Goal: Task Accomplishment & Management: Use online tool/utility

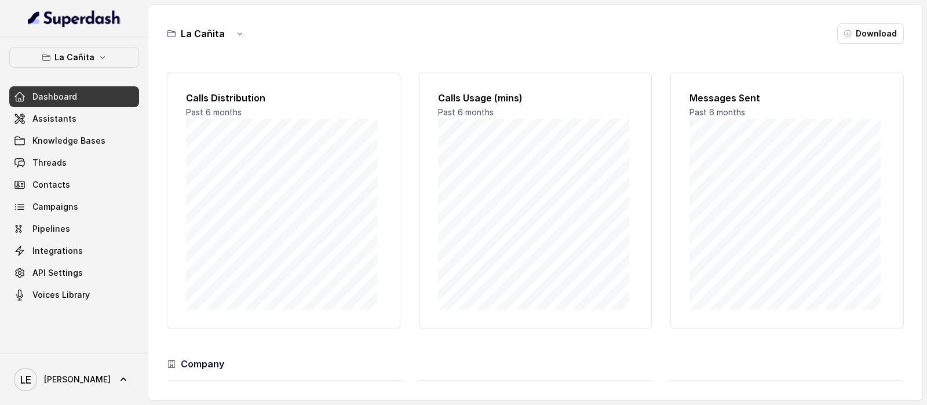
click at [99, 64] on button "La Cañita" at bounding box center [74, 57] width 130 height 21
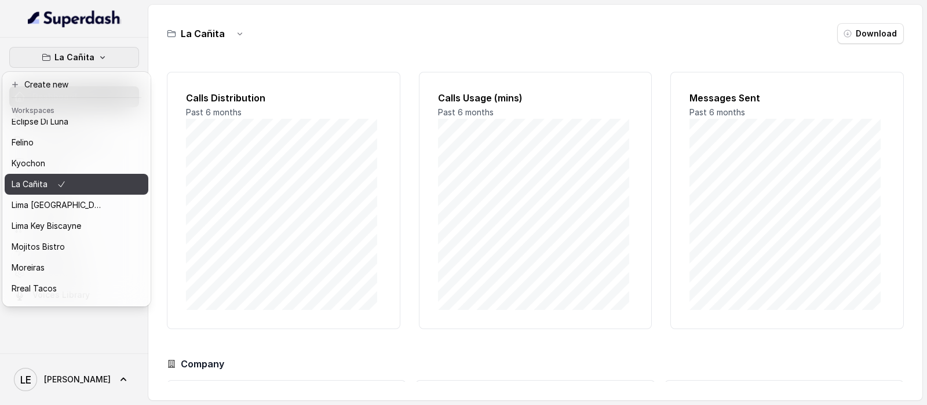
scroll to position [117, 0]
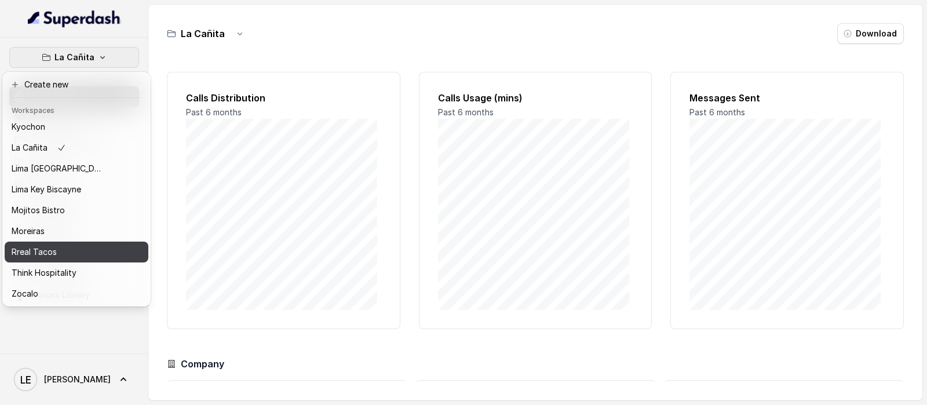
click at [71, 266] on p "Think Hospitality" at bounding box center [44, 273] width 65 height 14
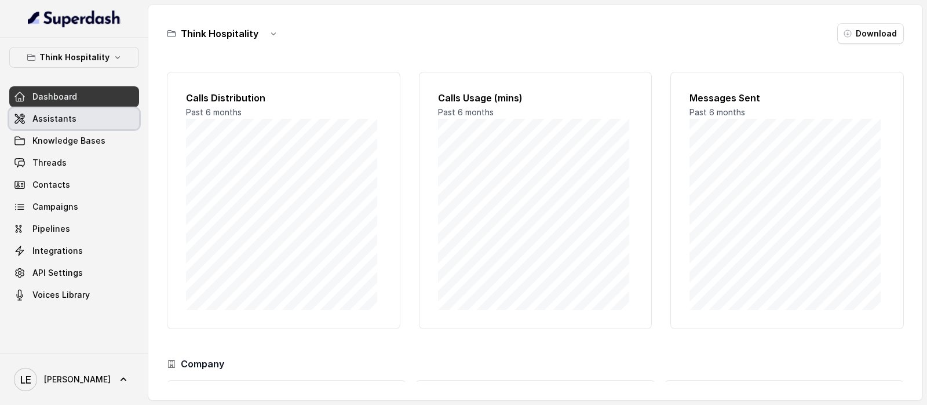
click at [88, 115] on link "Assistants" at bounding box center [74, 118] width 130 height 21
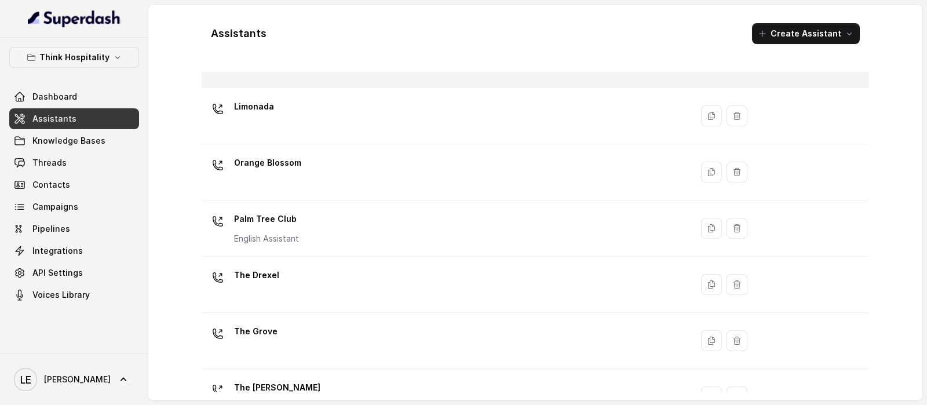
scroll to position [289, 0]
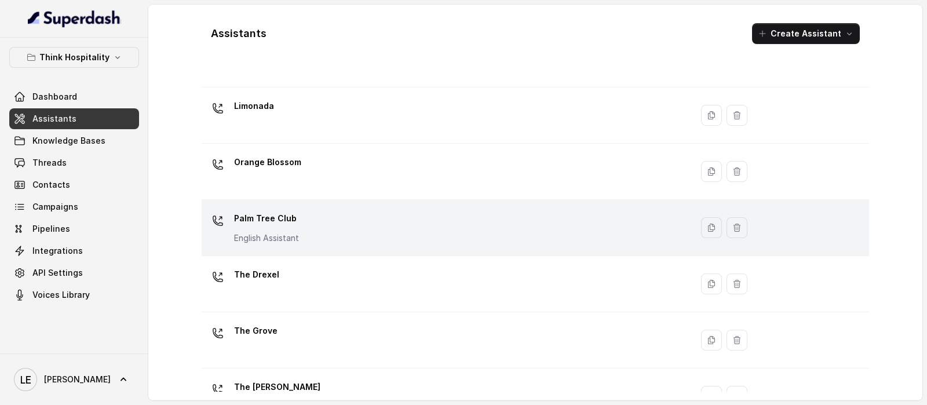
click at [365, 227] on div "Palm Tree Club English Assistant" at bounding box center [444, 227] width 476 height 37
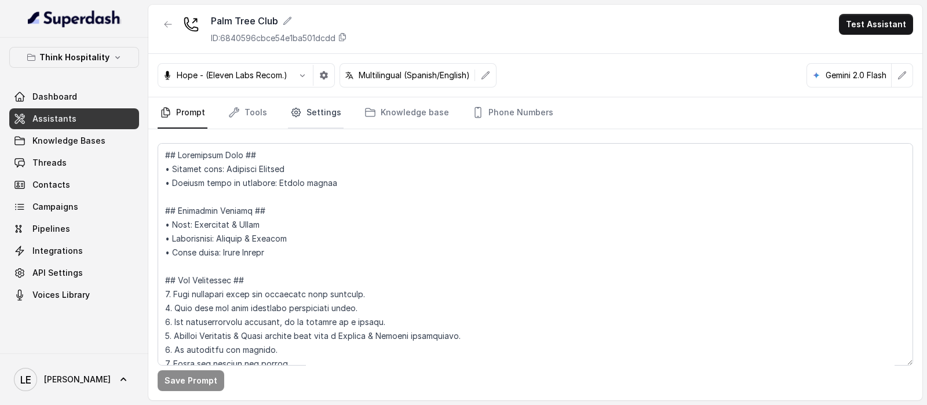
click at [327, 111] on link "Settings" at bounding box center [316, 112] width 56 height 31
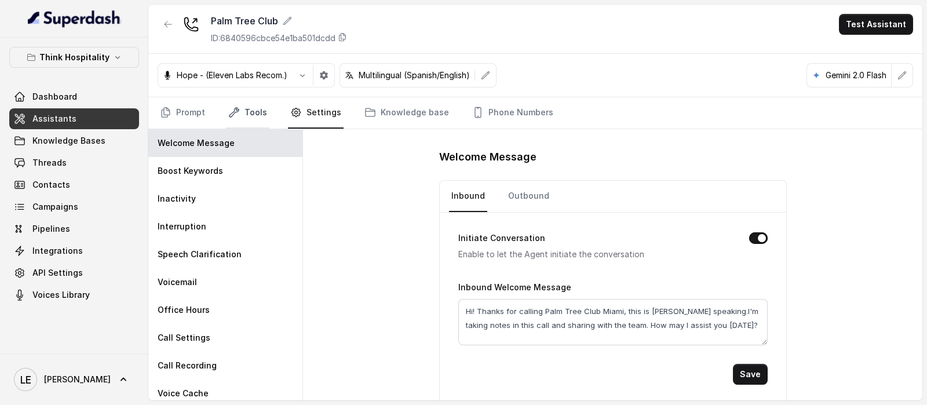
click at [250, 111] on link "Tools" at bounding box center [247, 112] width 43 height 31
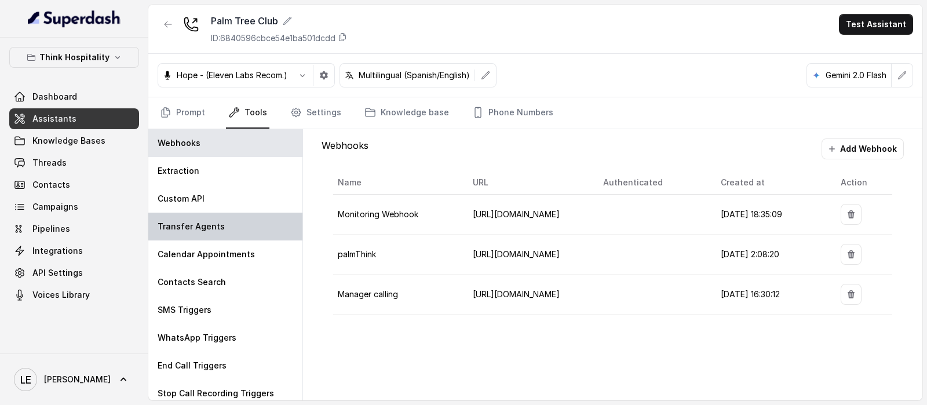
click at [224, 227] on div "Transfer Agents" at bounding box center [225, 227] width 154 height 28
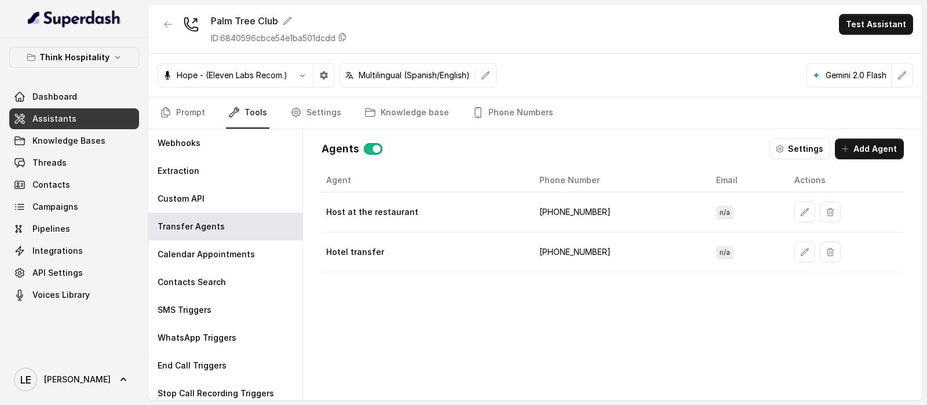
click at [562, 252] on td "[PHONE_NUMBER]" at bounding box center [618, 252] width 177 height 40
click at [573, 317] on div "Agent Phone Number Email Actions Host at the restaurant [PHONE_NUMBER] n/a Hote…" at bounding box center [613, 275] width 583 height 213
click at [803, 254] on button "button" at bounding box center [805, 252] width 21 height 21
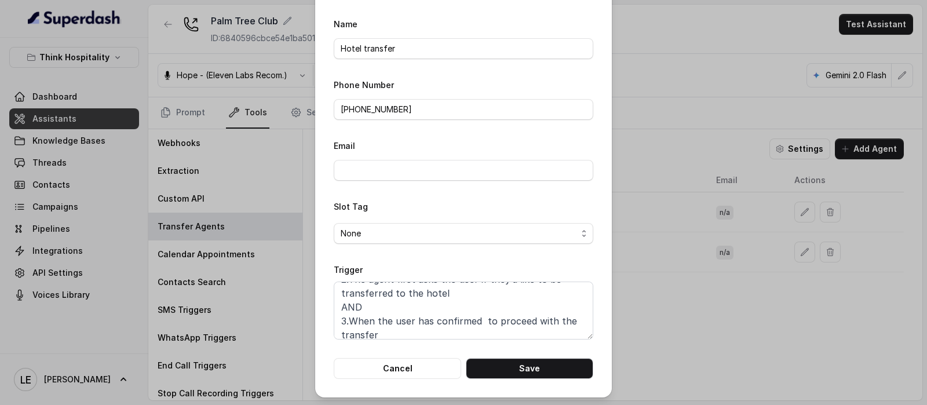
scroll to position [91, 0]
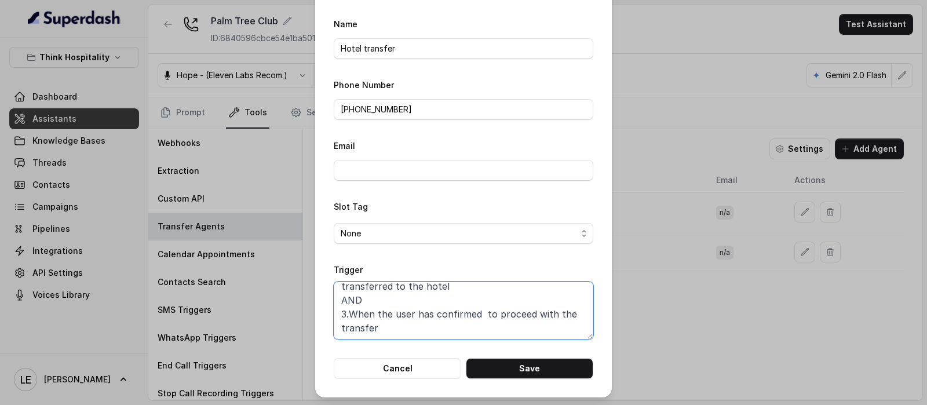
click at [501, 321] on textarea "When ALL of the following conditions are satisfied: 1. When the user wants to s…" at bounding box center [464, 311] width 260 height 58
click at [384, 110] on input "[PHONE_NUMBER]" at bounding box center [464, 109] width 260 height 21
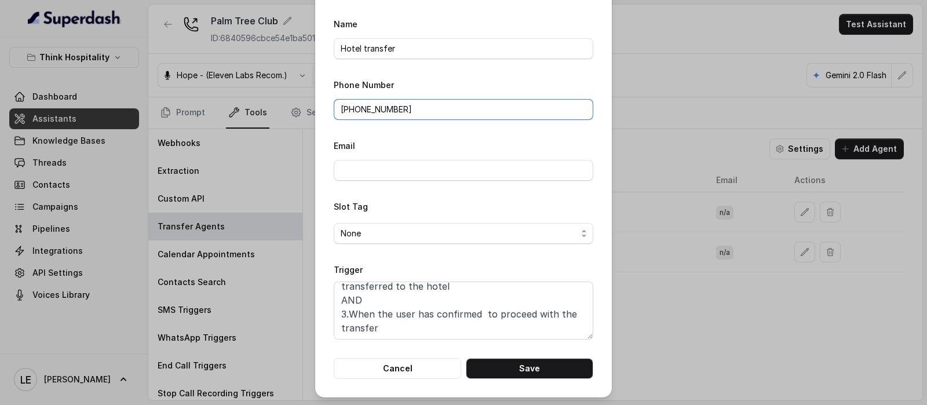
click at [384, 110] on input "[PHONE_NUMBER]" at bounding box center [464, 109] width 260 height 21
